Goal: Transaction & Acquisition: Purchase product/service

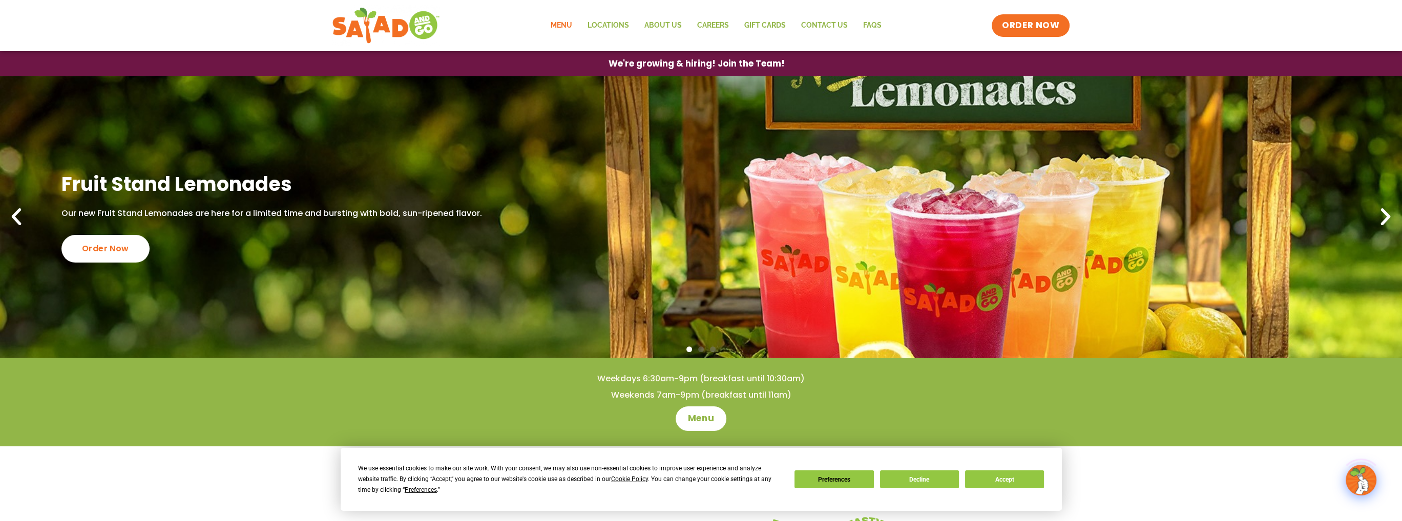
click at [565, 23] on link "Menu" at bounding box center [560, 26] width 37 height 24
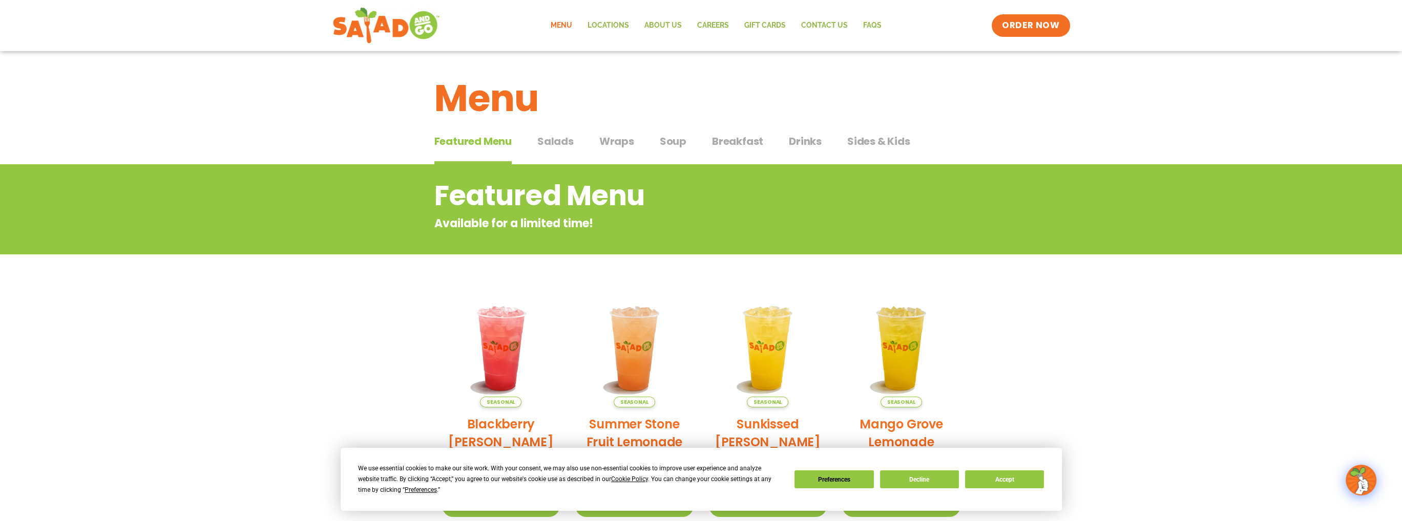
click at [562, 142] on span "Salads" at bounding box center [555, 141] width 36 height 15
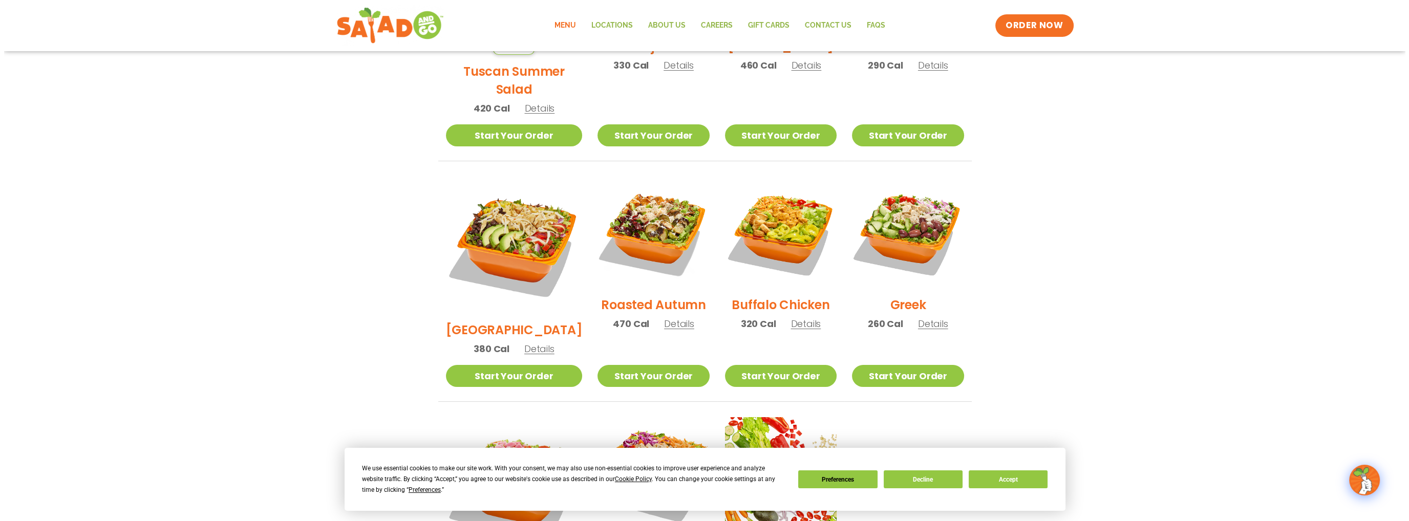
scroll to position [615, 0]
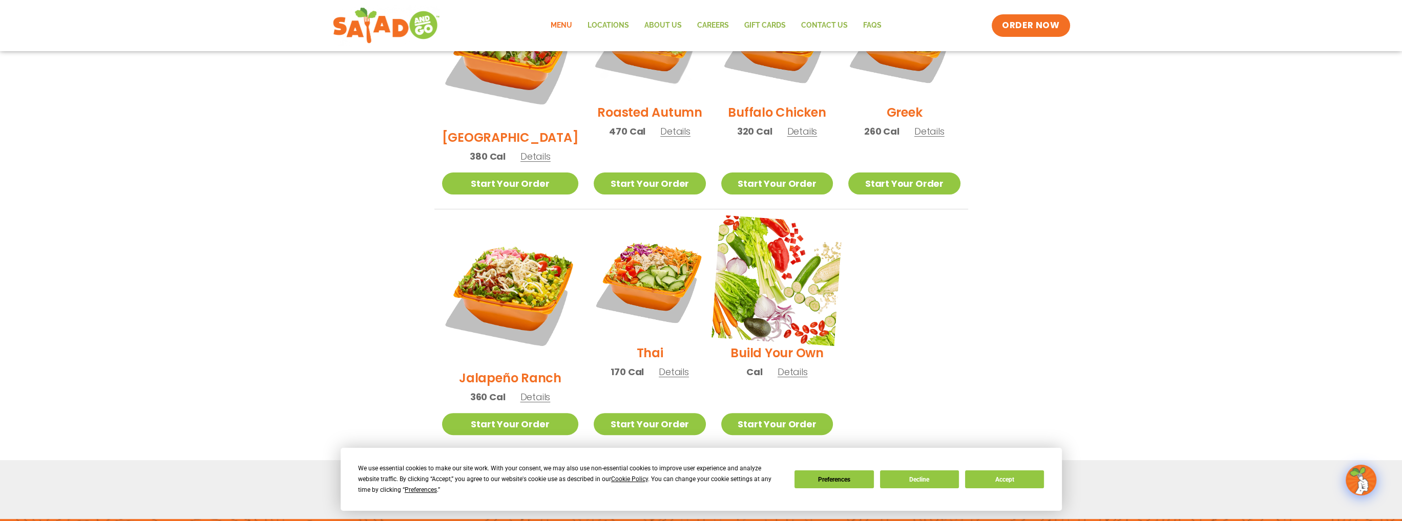
click at [776, 270] on img at bounding box center [776, 280] width 131 height 131
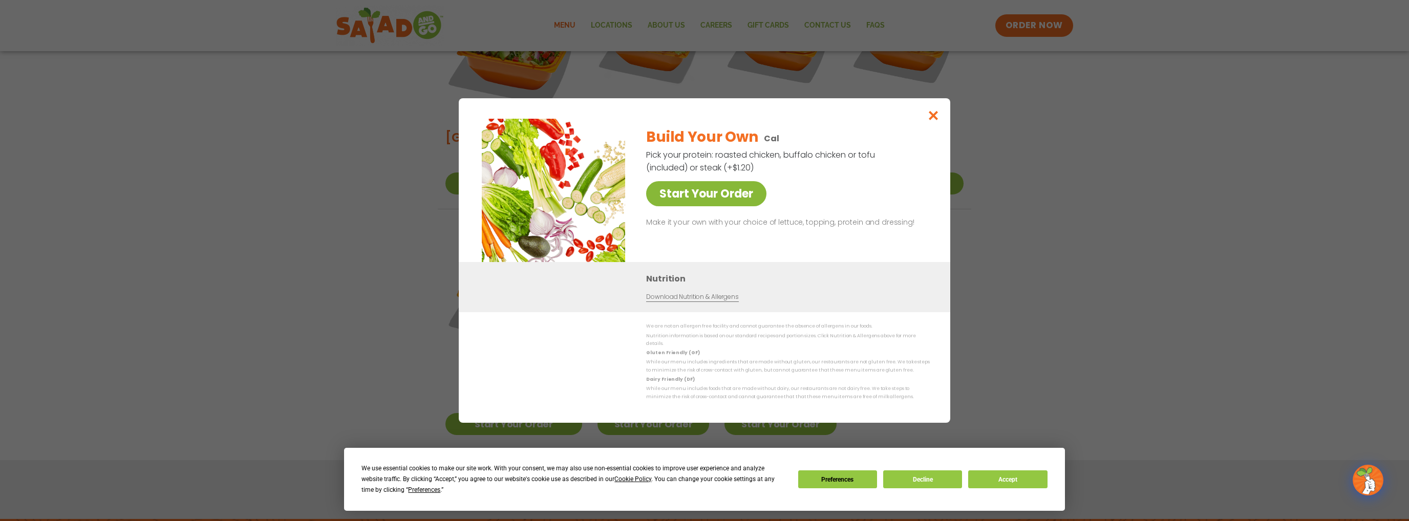
click at [743, 201] on link "Start Your Order" at bounding box center [706, 193] width 120 height 25
